Goal: Find specific page/section: Find specific page/section

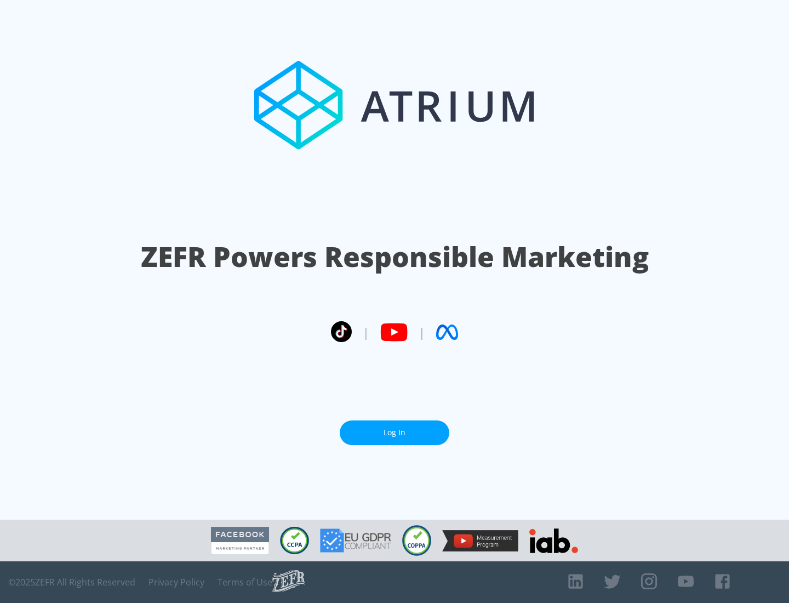
click at [395, 428] on link "Log In" at bounding box center [395, 432] width 110 height 25
